Goal: Use online tool/utility: Use online tool/utility

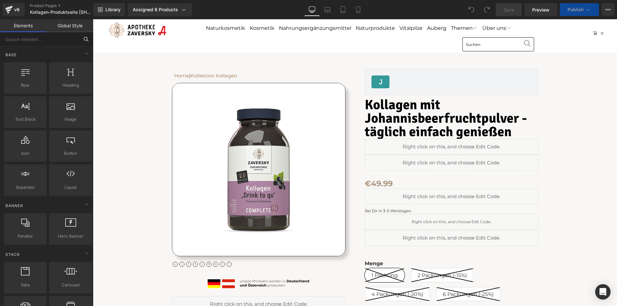
click at [49, 36] on input "text" at bounding box center [39, 39] width 79 height 14
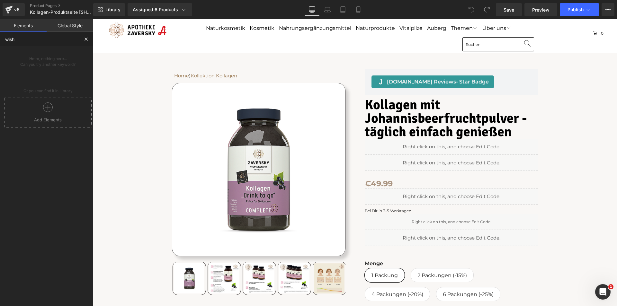
click at [51, 125] on div "Add Elements" at bounding box center [48, 113] width 88 height 30
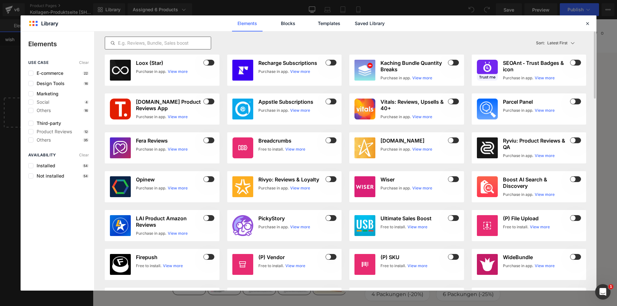
type input "wish"
click at [142, 42] on input "text" at bounding box center [158, 43] width 106 height 8
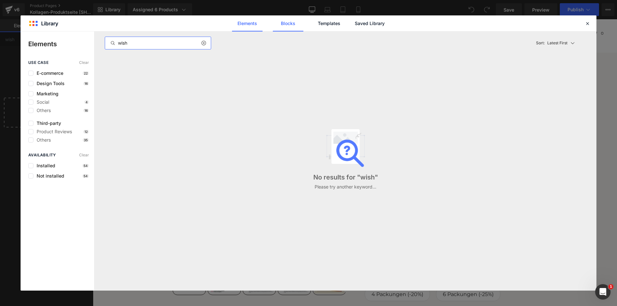
type input "wish"
click at [354, 25] on link "Blocks" at bounding box center [369, 23] width 31 height 16
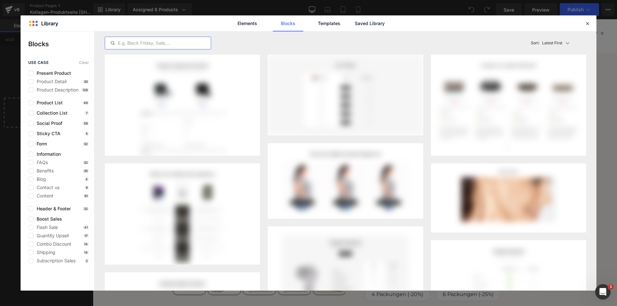
click at [170, 40] on input "text" at bounding box center [158, 43] width 106 height 8
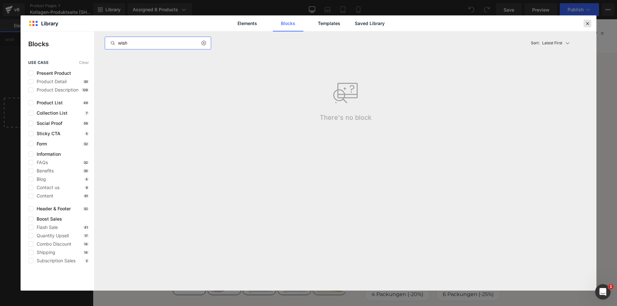
type input "wish"
click at [586, 23] on icon at bounding box center [587, 24] width 6 height 6
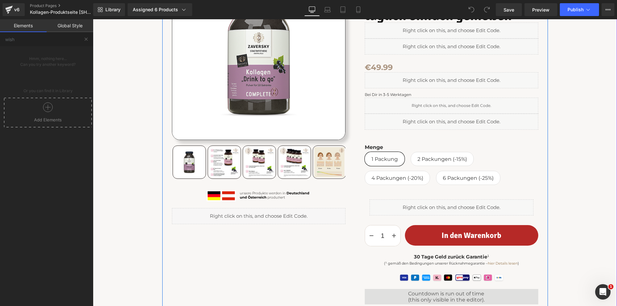
scroll to position [128, 0]
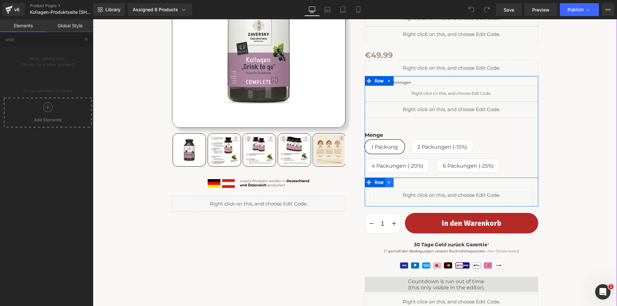
click at [388, 183] on icon at bounding box center [388, 182] width 1 height 3
click at [395, 182] on icon at bounding box center [397, 182] width 4 height 4
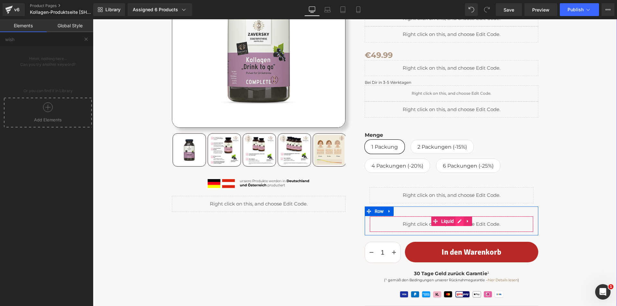
click at [455, 219] on div "Liquid" at bounding box center [451, 224] width 164 height 16
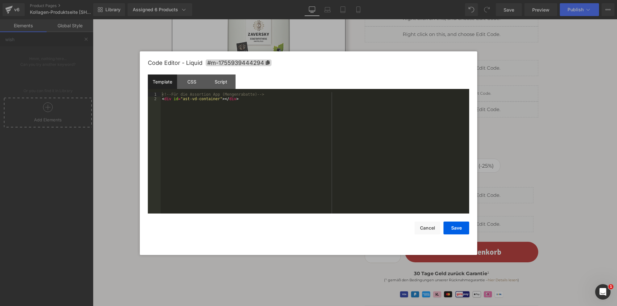
click at [270, 150] on div "<!-- Für die Assortion App (Mengenrabatte) --> < div id = "ast-vd-container" > …" at bounding box center [315, 157] width 308 height 130
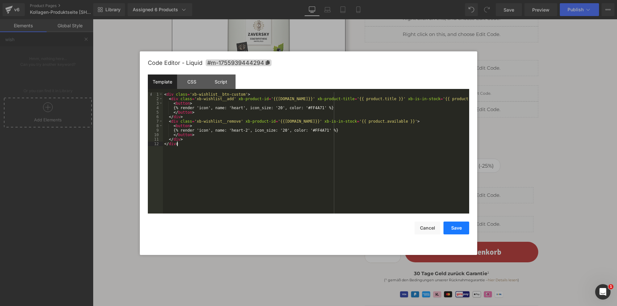
click at [461, 227] on button "Save" at bounding box center [456, 228] width 26 height 13
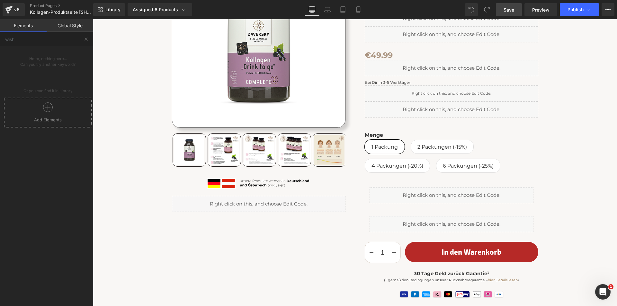
click at [509, 8] on span "Save" at bounding box center [508, 9] width 11 height 7
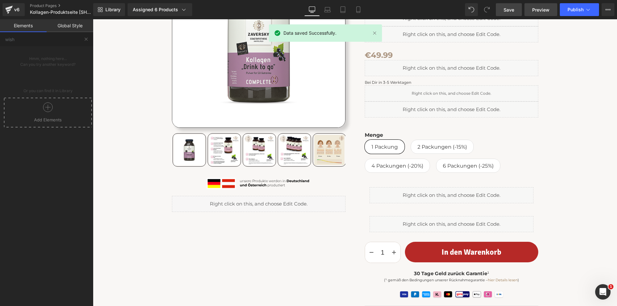
click at [539, 9] on span "Preview" at bounding box center [540, 9] width 17 height 7
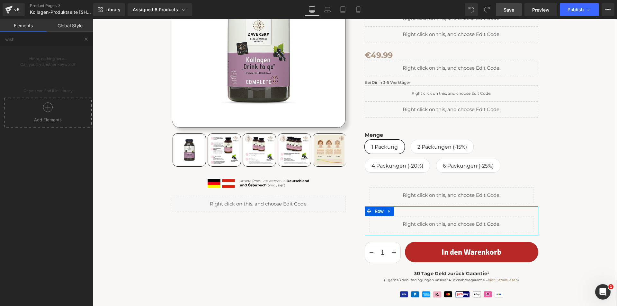
click at [455, 222] on div "Liquid" at bounding box center [451, 224] width 164 height 16
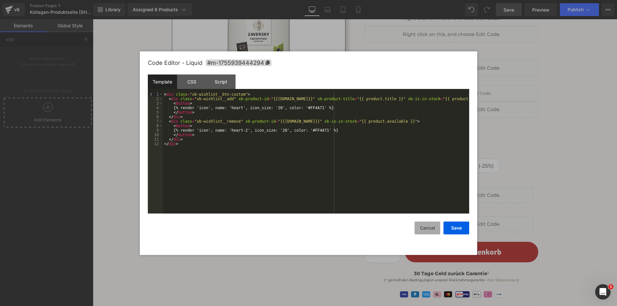
click at [420, 228] on button "Cancel" at bounding box center [427, 228] width 26 height 13
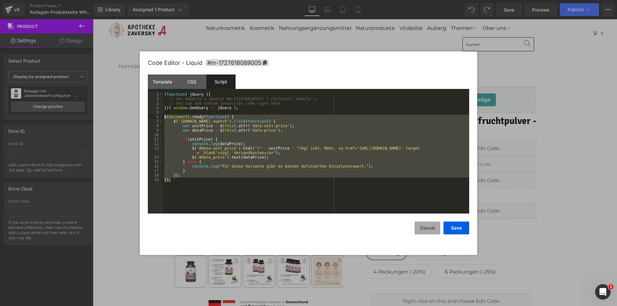
drag, startPoint x: 323, startPoint y: 197, endPoint x: 422, endPoint y: 227, distance: 103.6
click at [422, 227] on button "Cancel" at bounding box center [427, 228] width 26 height 13
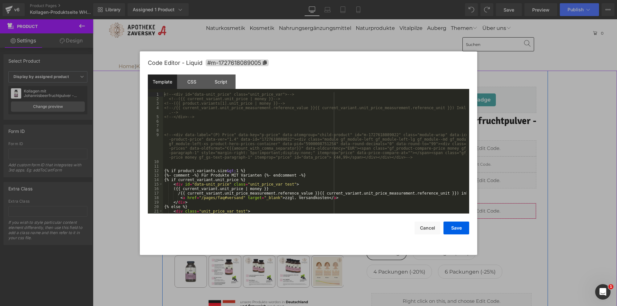
click at [457, 208] on div "Liquid" at bounding box center [451, 211] width 170 height 16
click at [220, 81] on div "Script" at bounding box center [220, 81] width 29 height 14
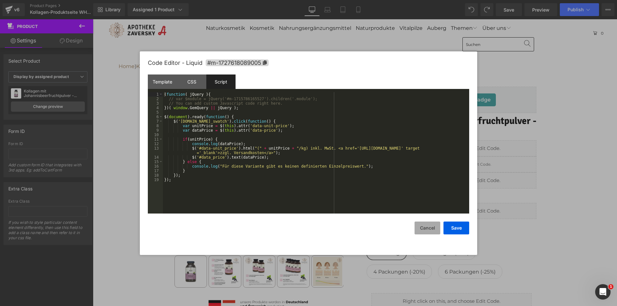
click at [427, 227] on button "Cancel" at bounding box center [427, 228] width 26 height 13
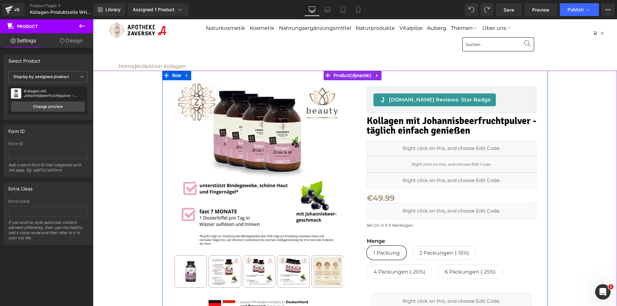
click at [456, 206] on div "Liquid" at bounding box center [451, 211] width 170 height 16
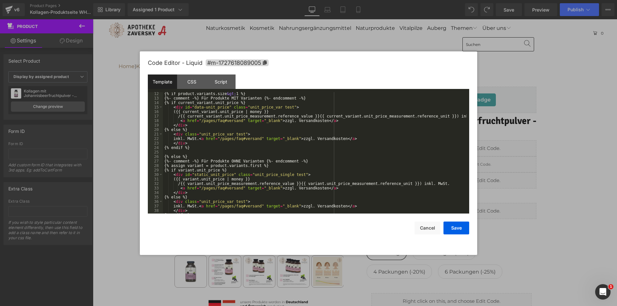
scroll to position [77, 0]
click at [434, 222] on button "Cancel" at bounding box center [427, 228] width 26 height 13
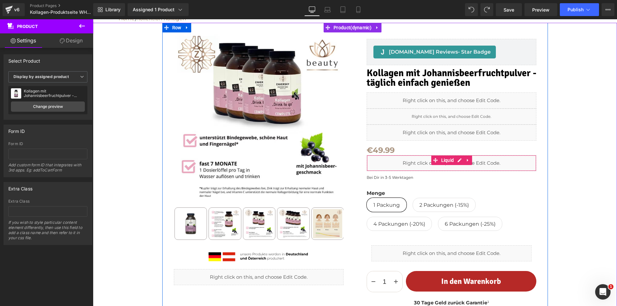
scroll to position [64, 0]
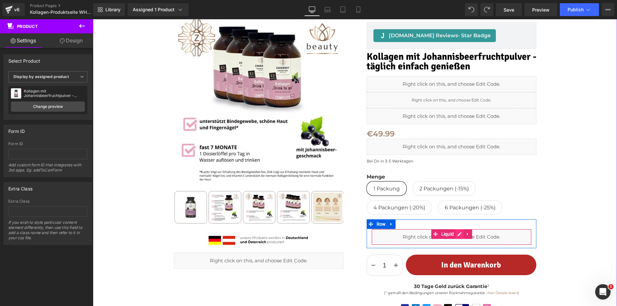
click at [455, 235] on div "Liquid" at bounding box center [451, 237] width 160 height 16
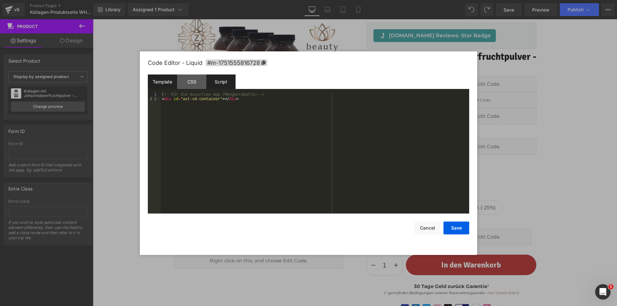
click at [228, 88] on div "Script" at bounding box center [220, 81] width 29 height 14
click at [192, 84] on div "CSS" at bounding box center [191, 81] width 29 height 14
click at [161, 81] on div "Template" at bounding box center [162, 81] width 29 height 14
drag, startPoint x: 428, startPoint y: 228, endPoint x: 336, endPoint y: 195, distance: 98.1
click at [428, 228] on button "Cancel" at bounding box center [427, 228] width 26 height 13
